Goal: Information Seeking & Learning: Learn about a topic

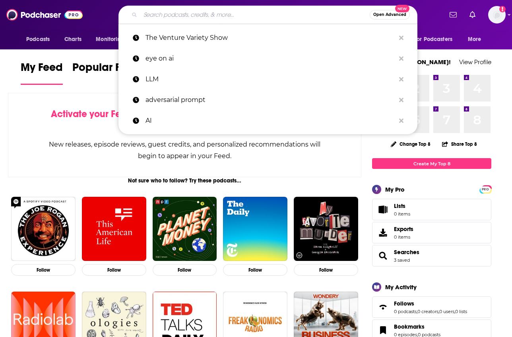
click at [196, 13] on input "Search podcasts, credits, & more..." at bounding box center [255, 14] width 230 height 13
paste input "#CyberChats Podcast"
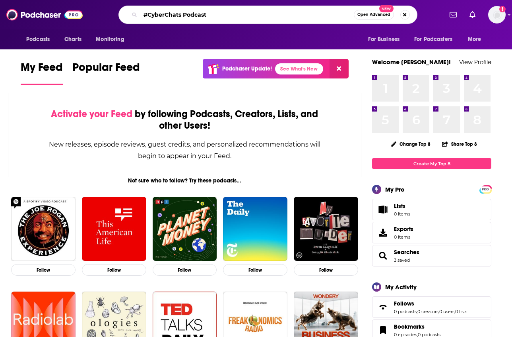
type input "#CyberChats Podcast"
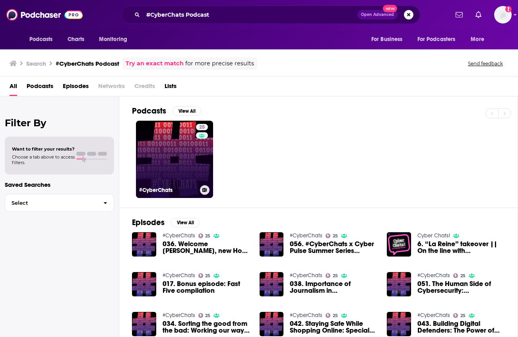
click at [171, 160] on link "25 #CyberChats" at bounding box center [174, 159] width 77 height 77
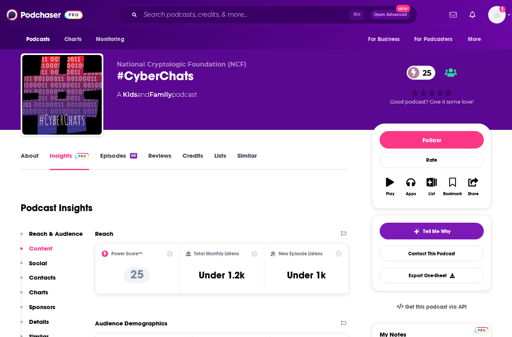
click at [24, 156] on link "About" at bounding box center [30, 161] width 18 height 18
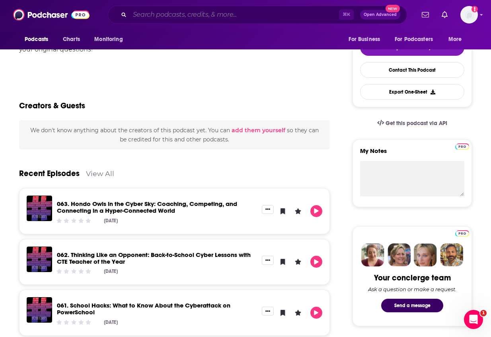
click at [209, 13] on input "Search podcasts, credits, & more..." at bounding box center [234, 14] width 209 height 13
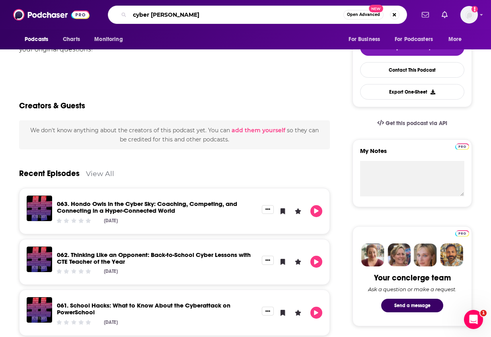
type input "cyber pulse"
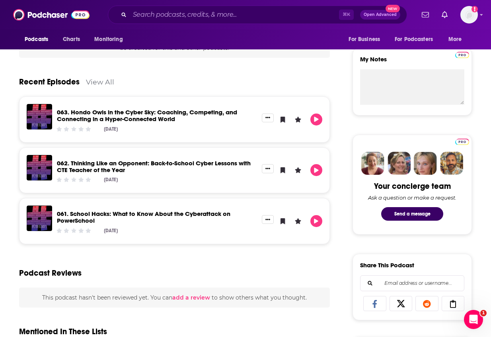
scroll to position [269, 0]
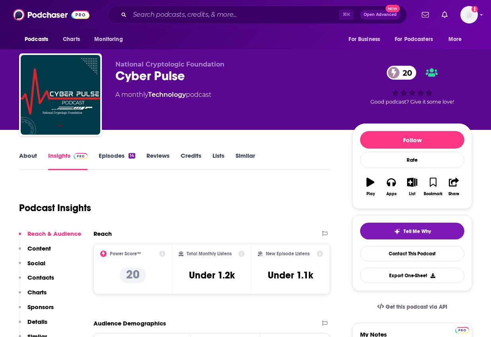
click at [32, 155] on link "About" at bounding box center [28, 161] width 18 height 18
